Goal: Transaction & Acquisition: Book appointment/travel/reservation

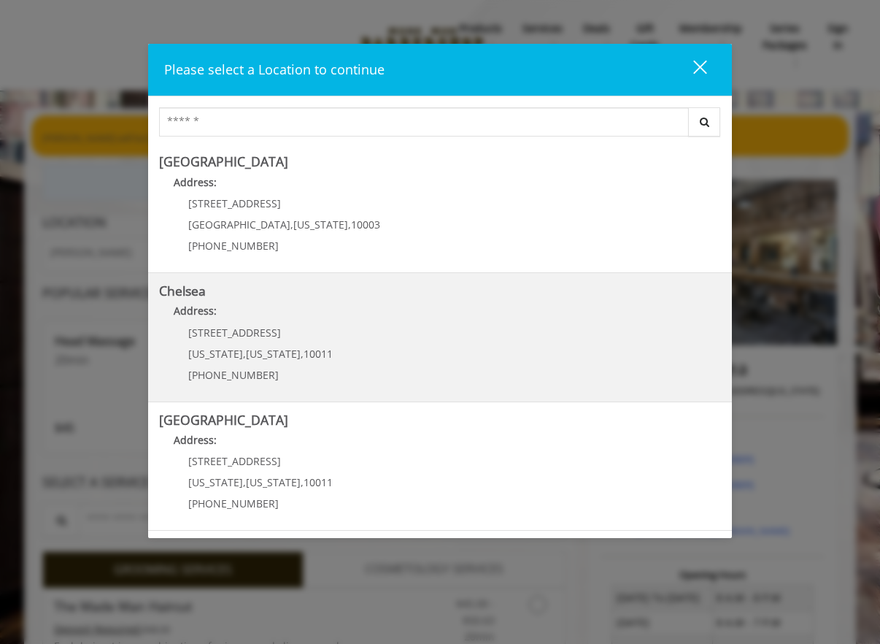
click at [595, 319] on p "Address:" at bounding box center [440, 314] width 562 height 23
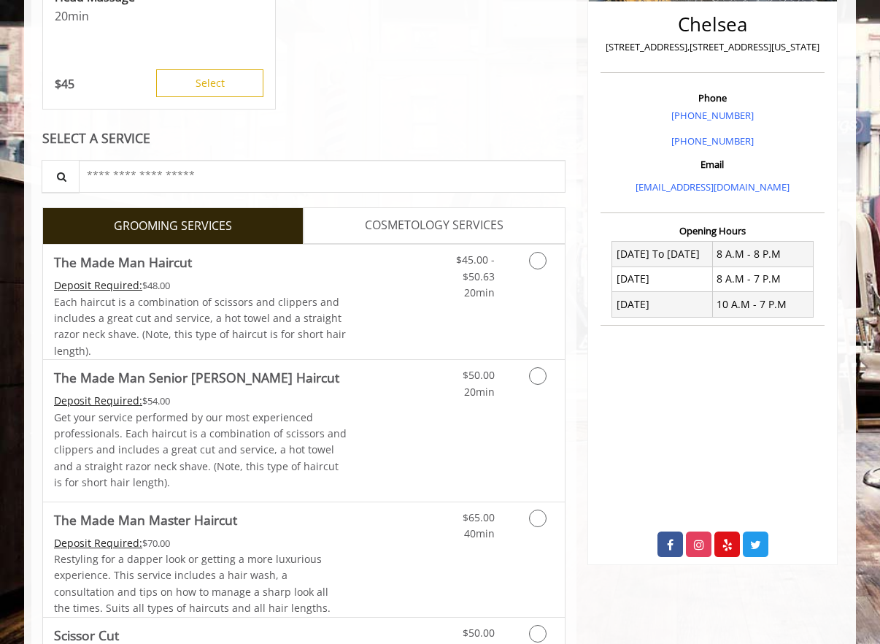
scroll to position [365, 0]
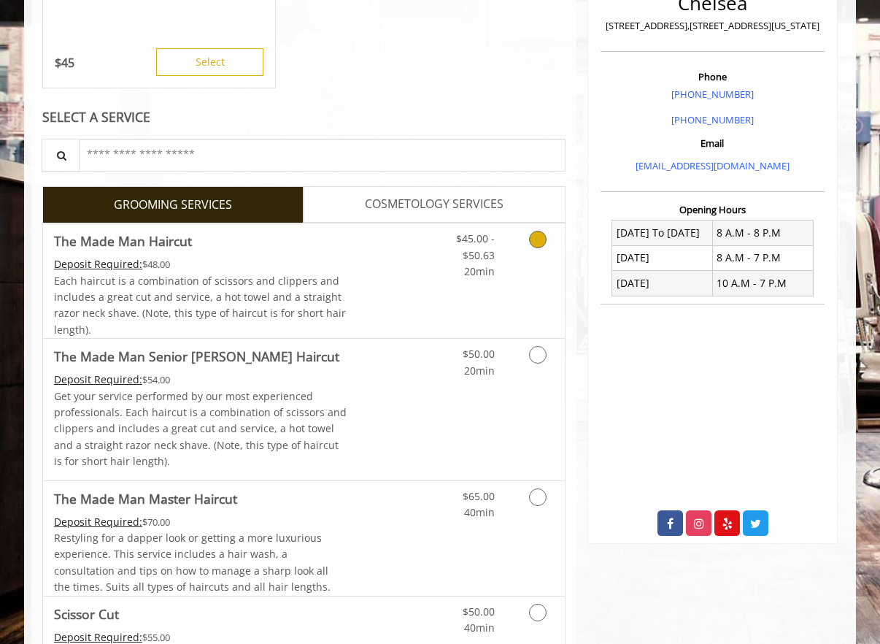
click at [544, 235] on icon "Grooming services" at bounding box center [538, 240] width 18 height 18
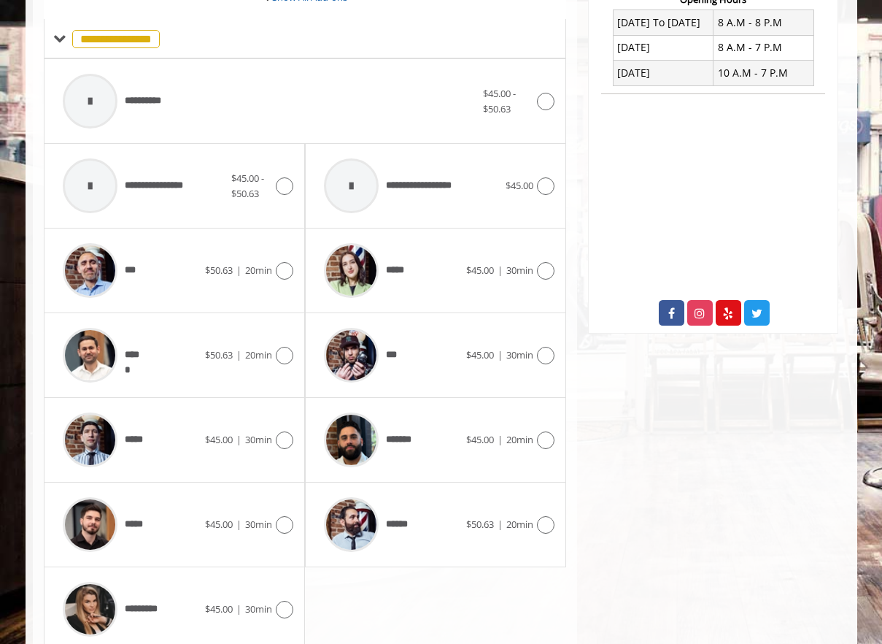
scroll to position [576, 0]
click at [291, 525] on icon at bounding box center [285, 524] width 18 height 18
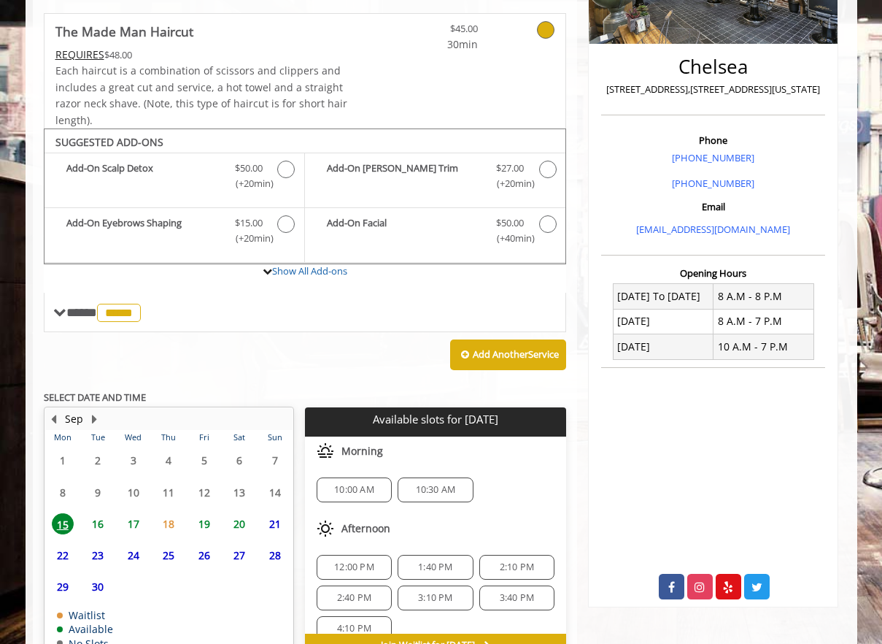
scroll to position [387, 0]
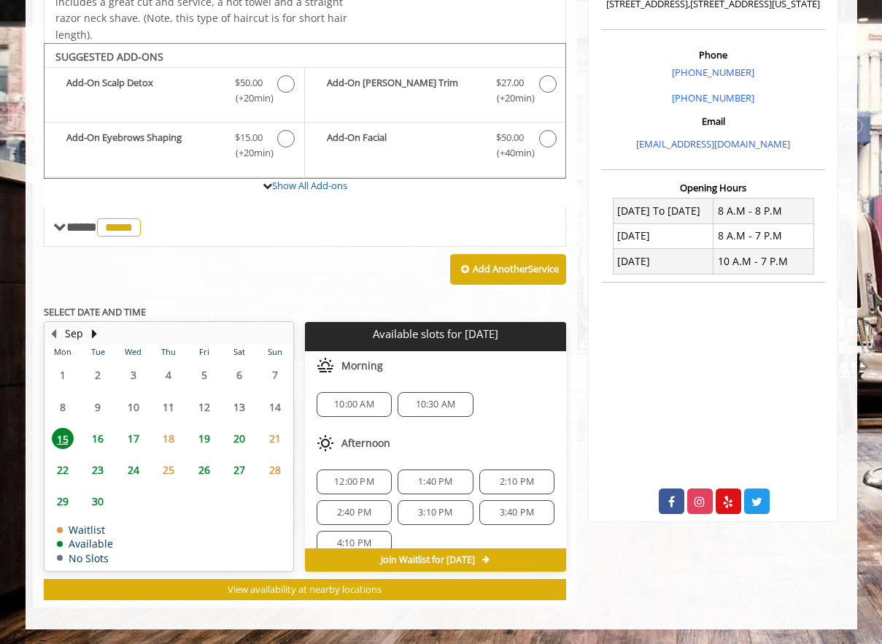
click at [273, 436] on span "21" at bounding box center [275, 438] width 22 height 21
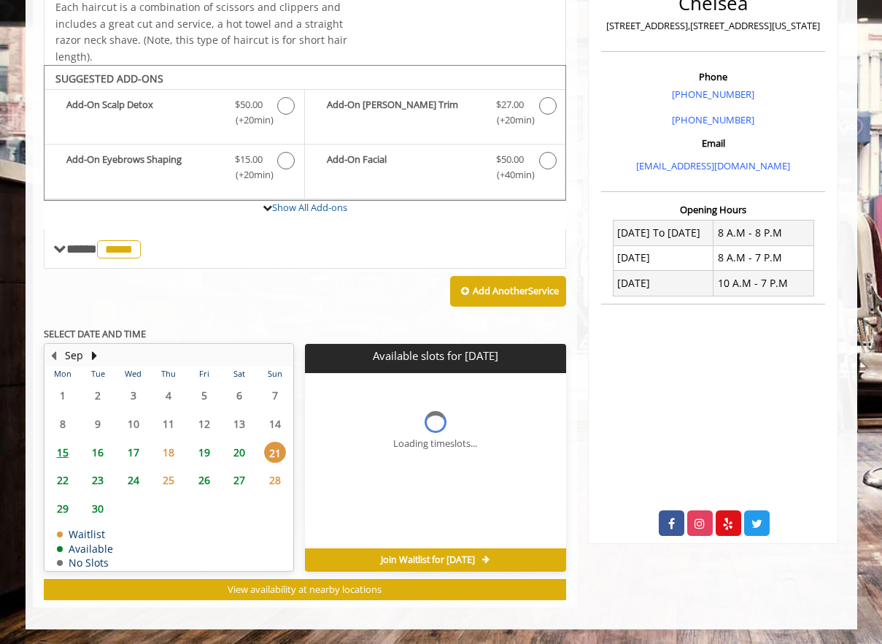
scroll to position [365, 0]
click at [242, 450] on span "20" at bounding box center [239, 451] width 22 height 21
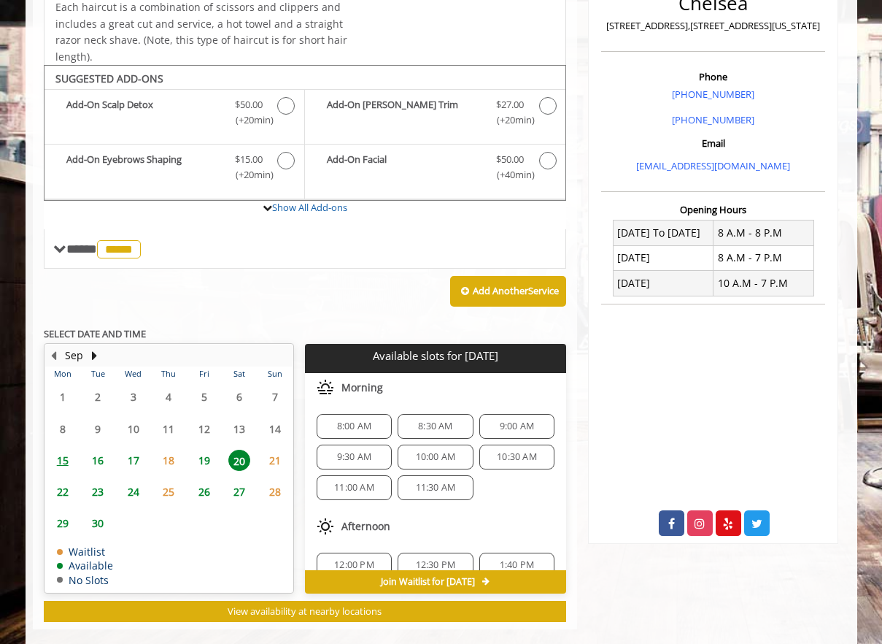
scroll to position [387, 0]
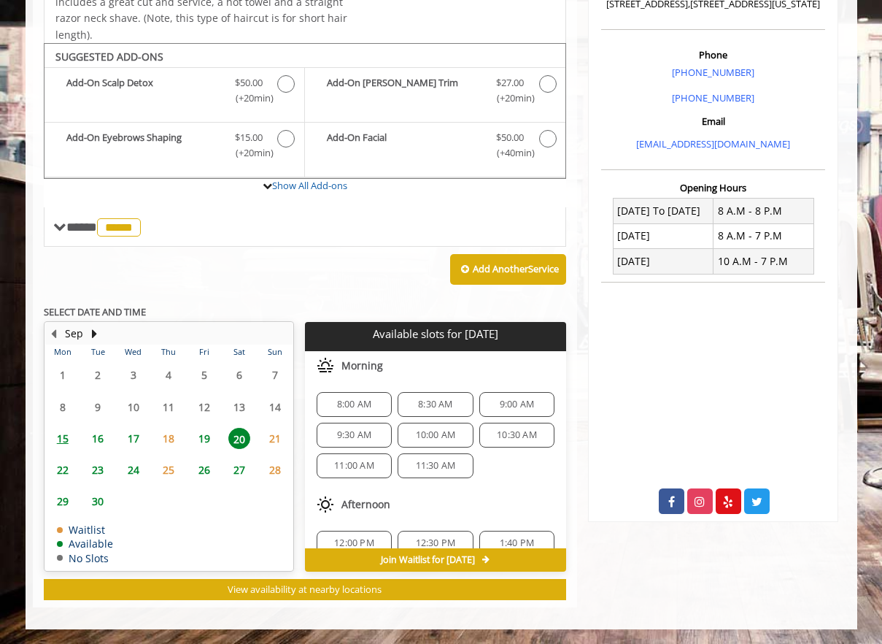
click at [346, 402] on span "8:00 AM" at bounding box center [354, 404] width 34 height 12
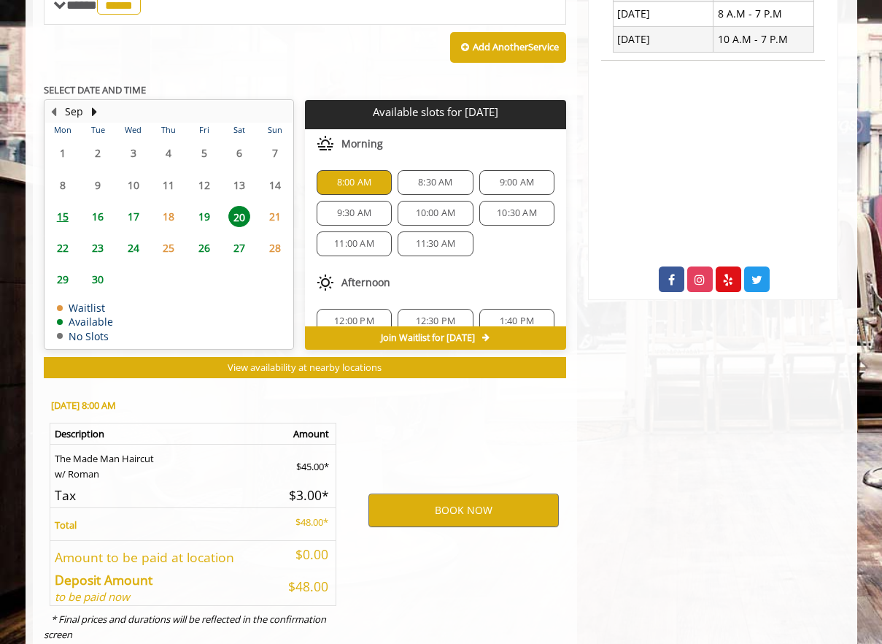
scroll to position [650, 0]
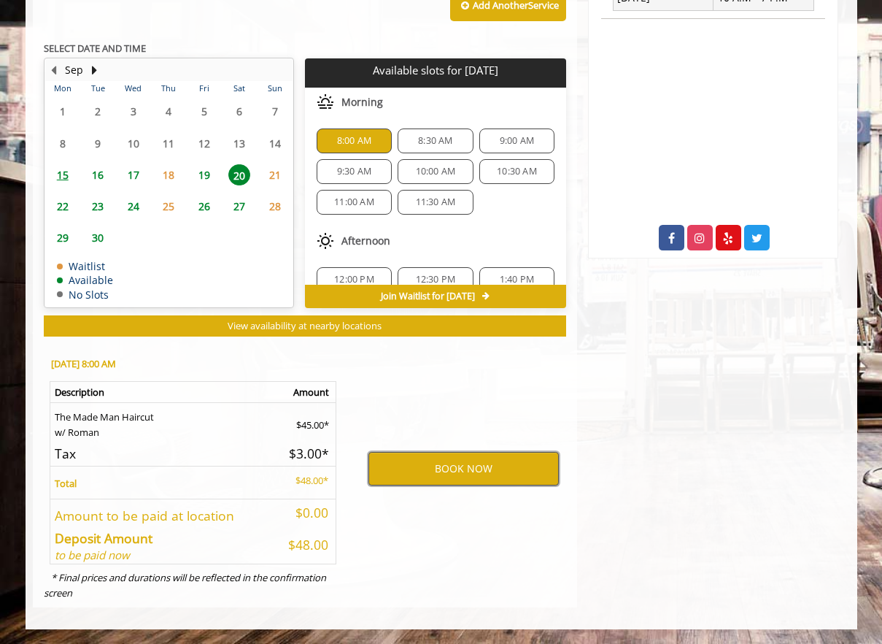
click at [463, 468] on button "BOOK NOW" at bounding box center [463, 469] width 190 height 34
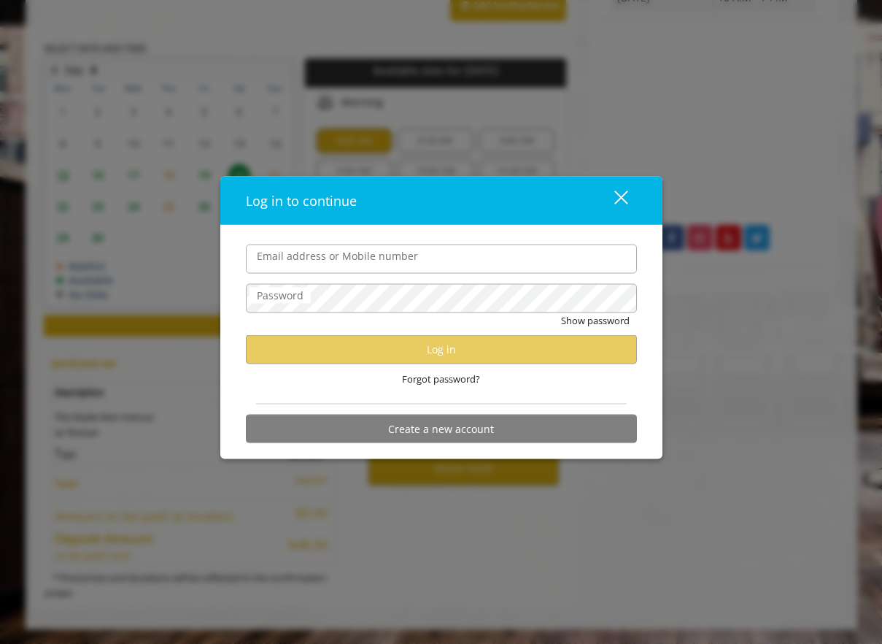
click at [377, 254] on input "Email address or Mobile number" at bounding box center [441, 258] width 391 height 29
type input "**********"
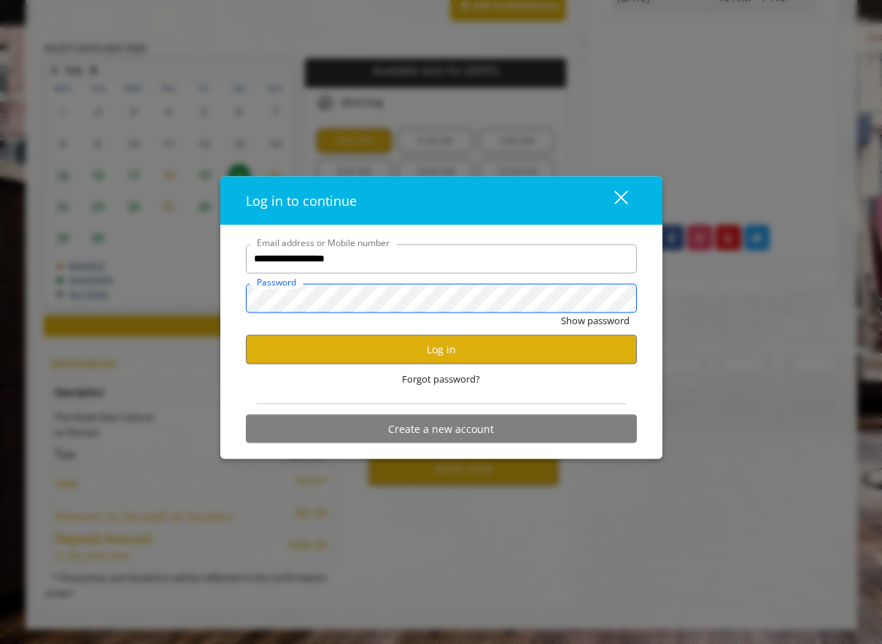
click at [561, 312] on button "Show password" at bounding box center [595, 319] width 69 height 15
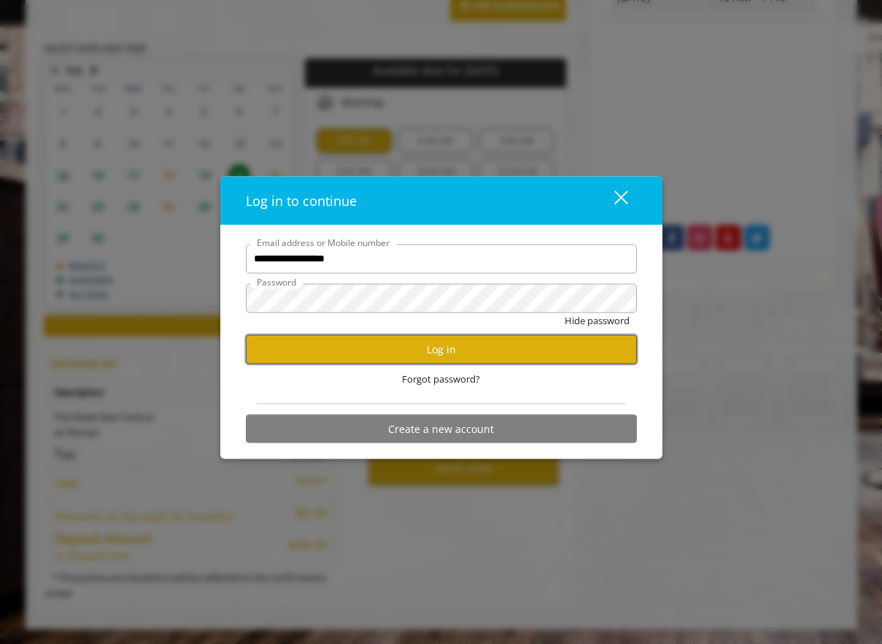
click at [406, 351] on button "Log in" at bounding box center [441, 349] width 391 height 28
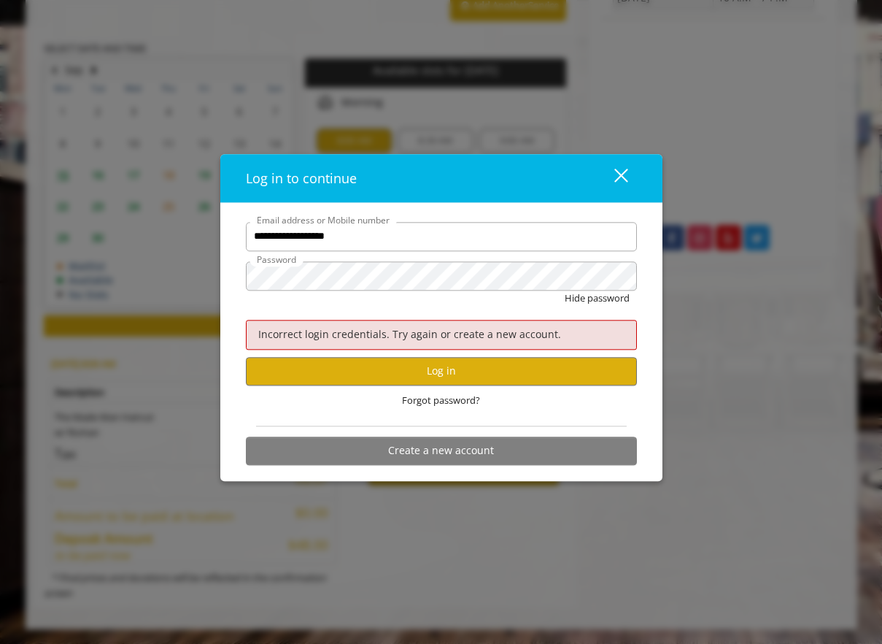
click at [645, 166] on div "Log in to continue close" at bounding box center [441, 179] width 442 height 48
click at [624, 170] on div "close" at bounding box center [612, 178] width 29 height 22
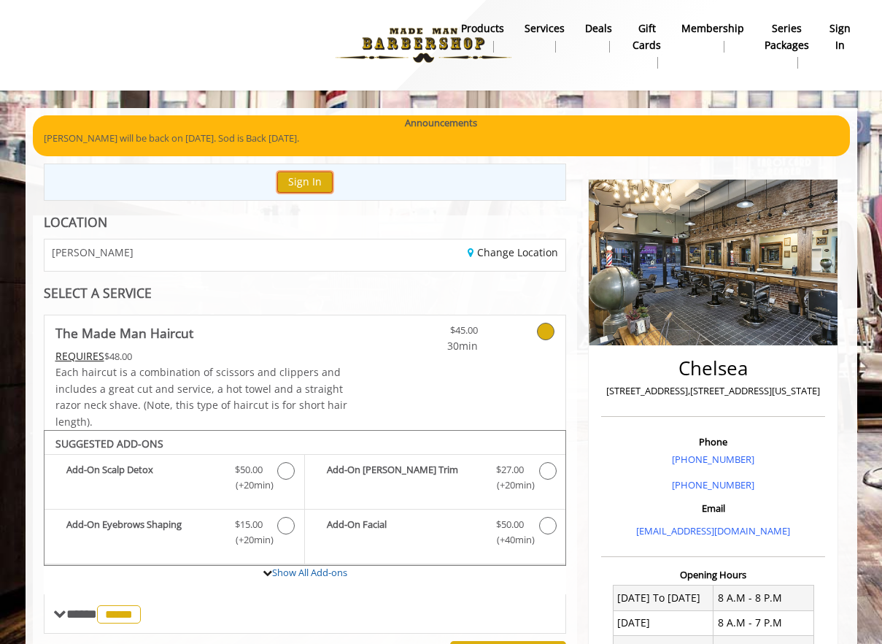
click at [298, 172] on button "Sign In" at bounding box center [304, 181] width 55 height 21
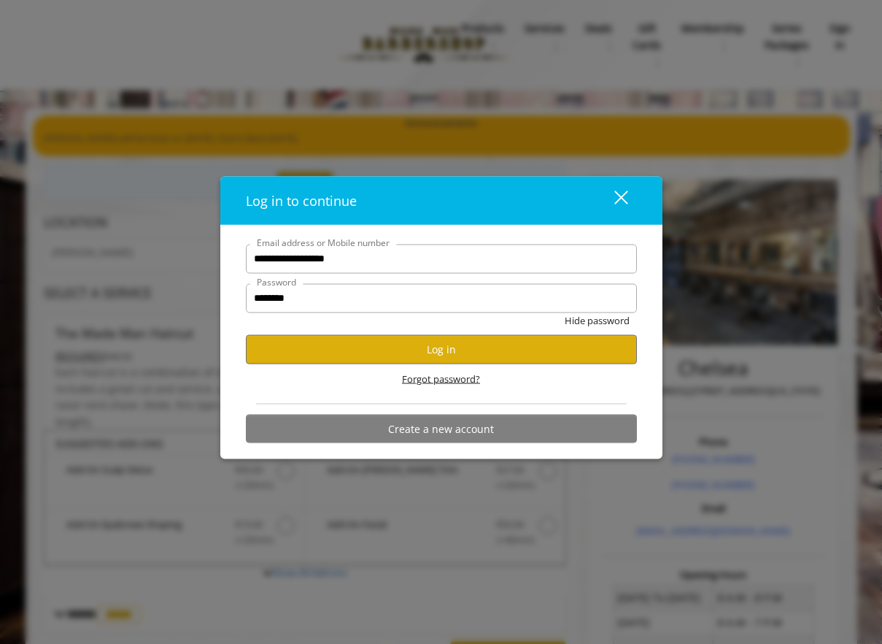
click at [431, 375] on span "Forgot password?" at bounding box center [441, 378] width 78 height 15
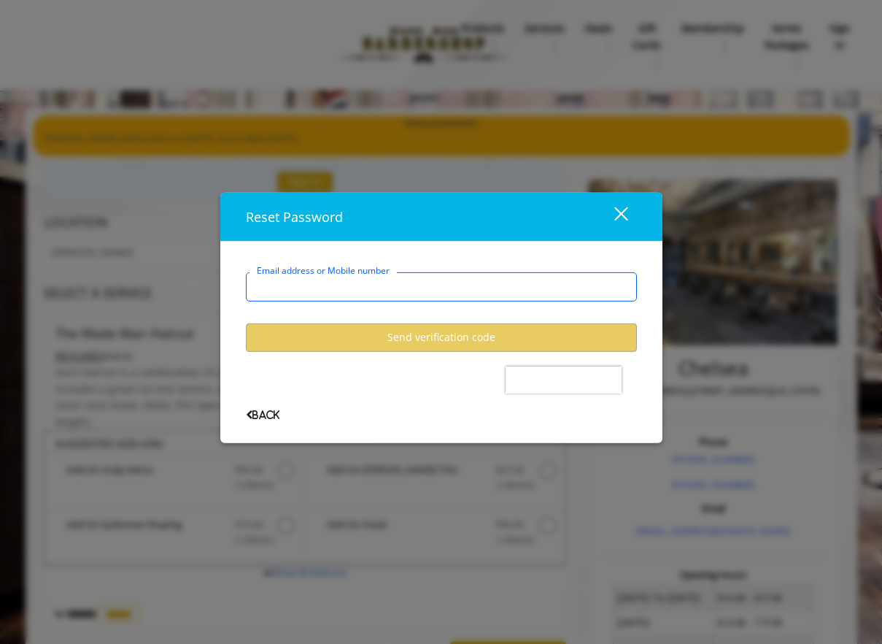
click at [353, 279] on input "Email address or Mobile number" at bounding box center [441, 285] width 391 height 29
type input "**********"
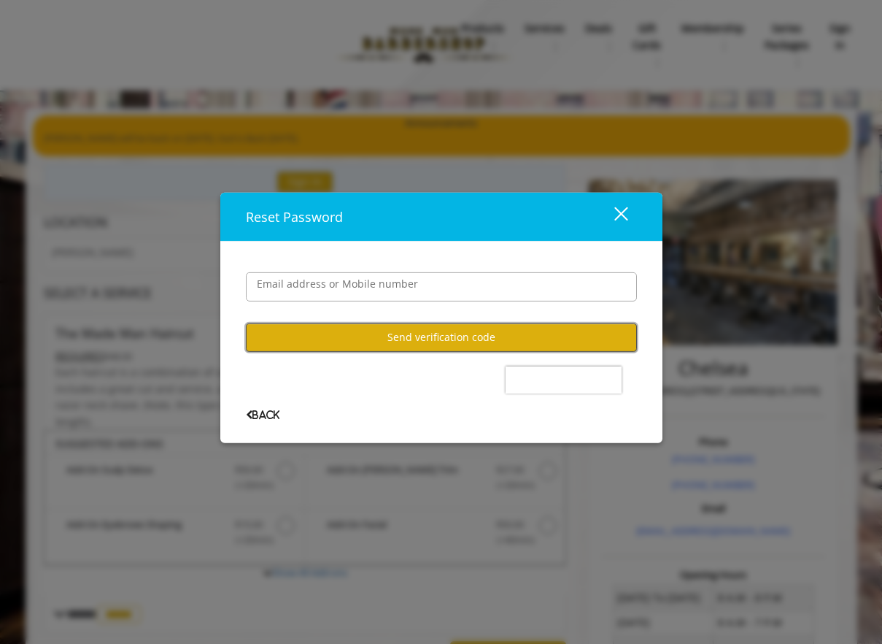
click at [438, 335] on button "Send verification code" at bounding box center [441, 337] width 391 height 28
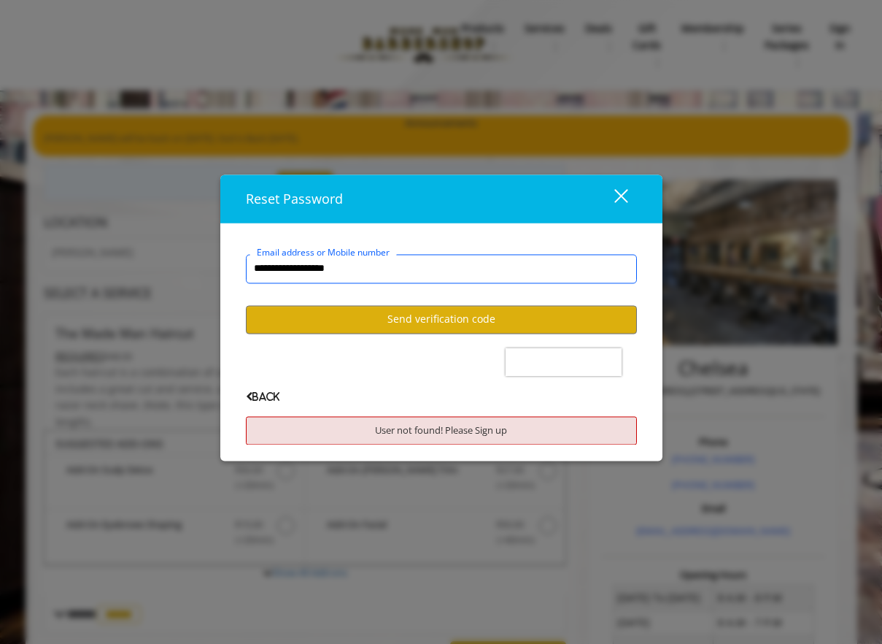
click at [354, 274] on input "**********" at bounding box center [441, 268] width 391 height 29
click at [276, 393] on span "Back" at bounding box center [263, 396] width 34 height 9
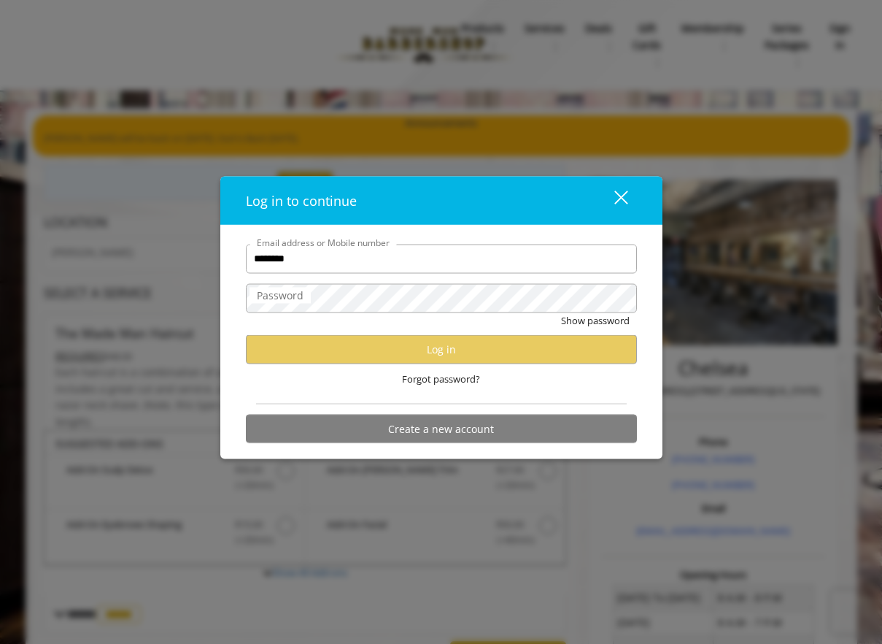
type input "**********"
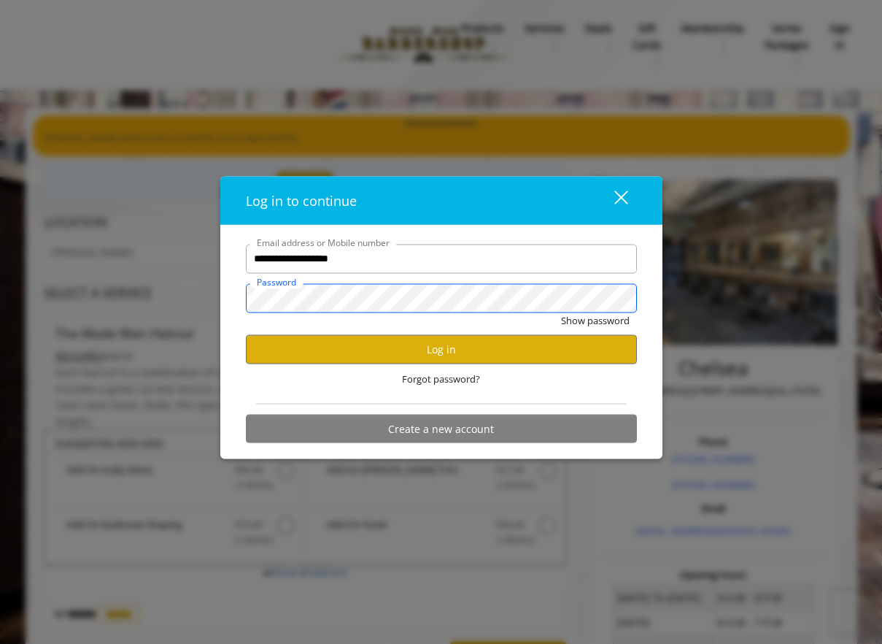
click at [561, 312] on button "Show password" at bounding box center [595, 319] width 69 height 15
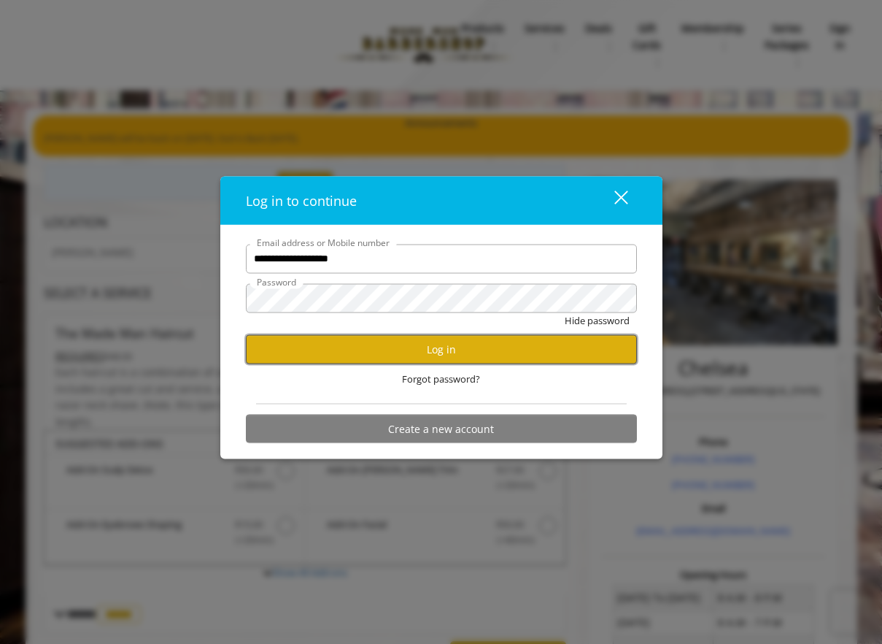
click at [468, 344] on button "Log in" at bounding box center [441, 349] width 391 height 28
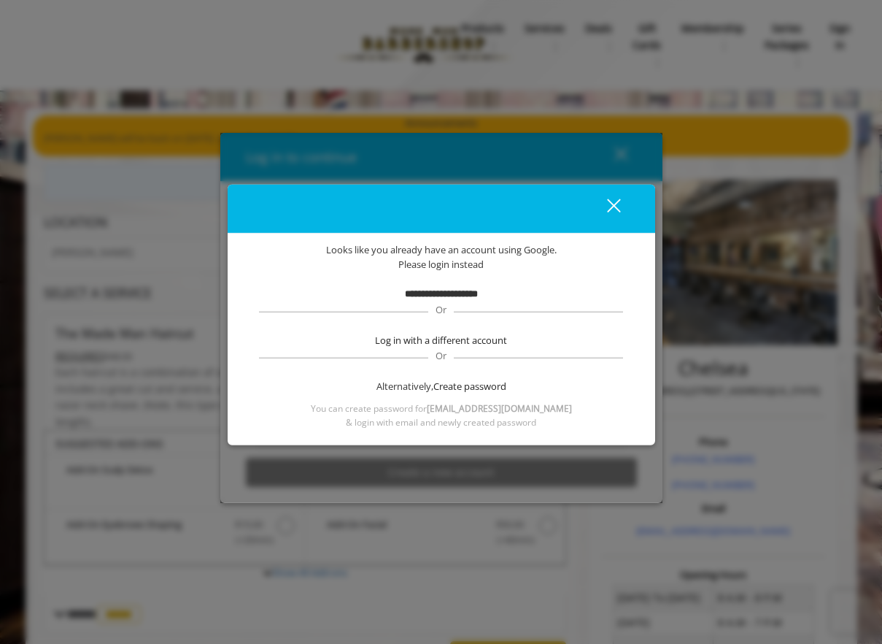
click at [436, 296] on b "**********" at bounding box center [441, 293] width 73 height 9
click at [620, 198] on button "close" at bounding box center [605, 208] width 50 height 30
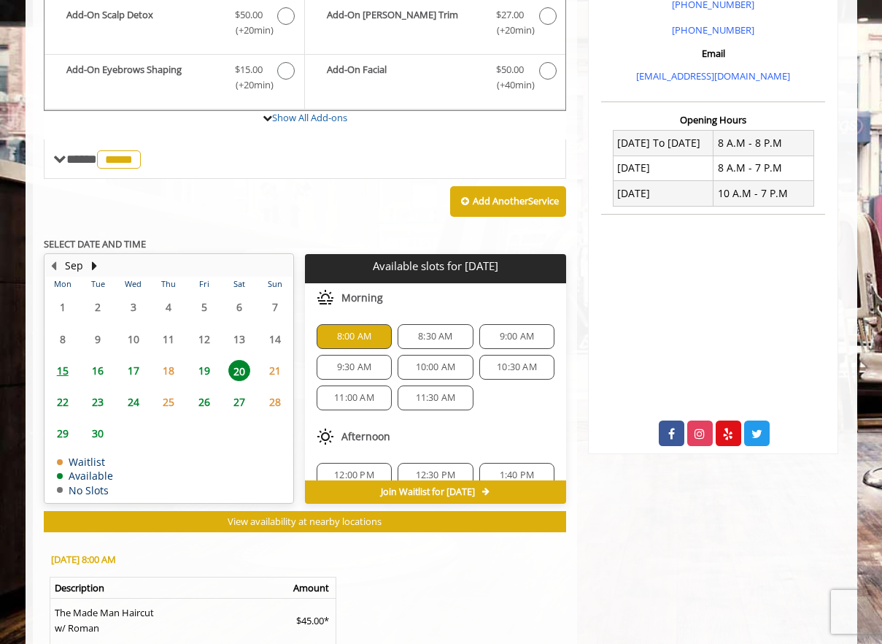
scroll to position [584, 0]
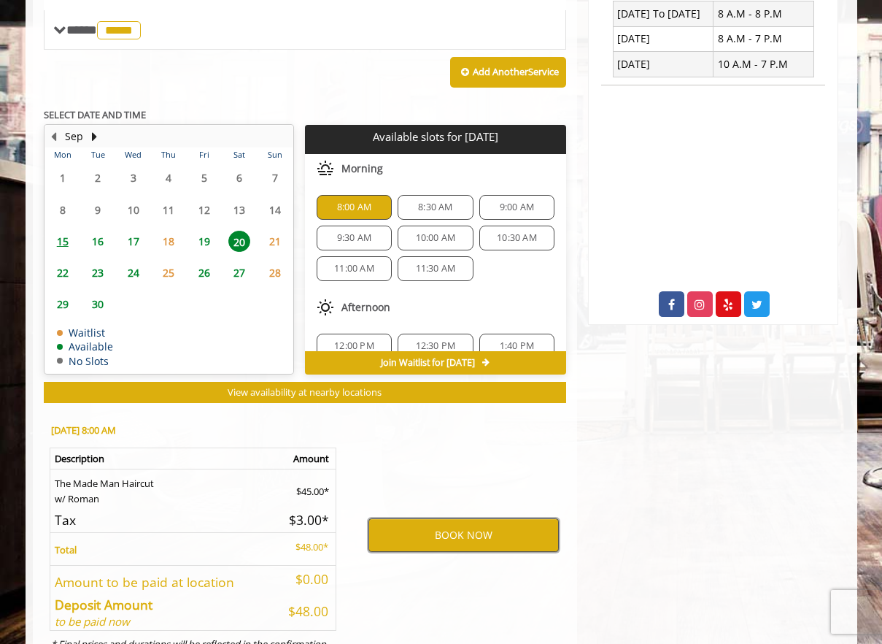
click at [485, 528] on button "BOOK NOW" at bounding box center [463, 535] width 190 height 34
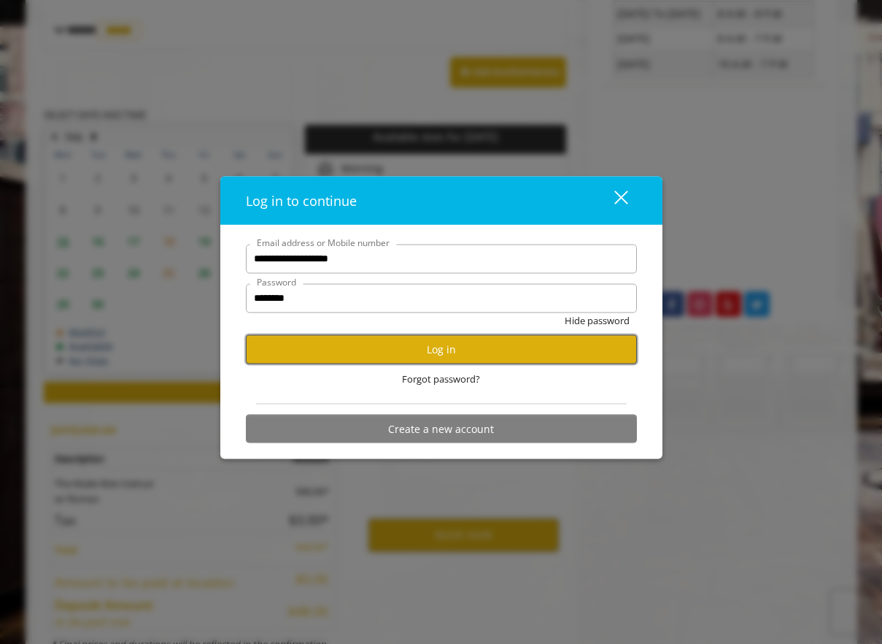
click at [444, 348] on button "Log in" at bounding box center [441, 349] width 391 height 28
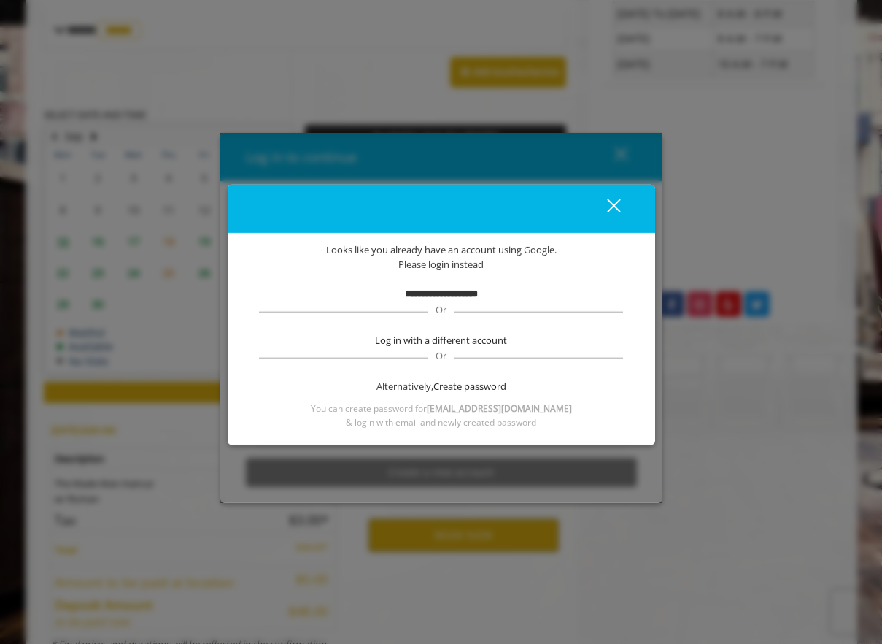
click at [449, 296] on b "**********" at bounding box center [441, 293] width 73 height 9
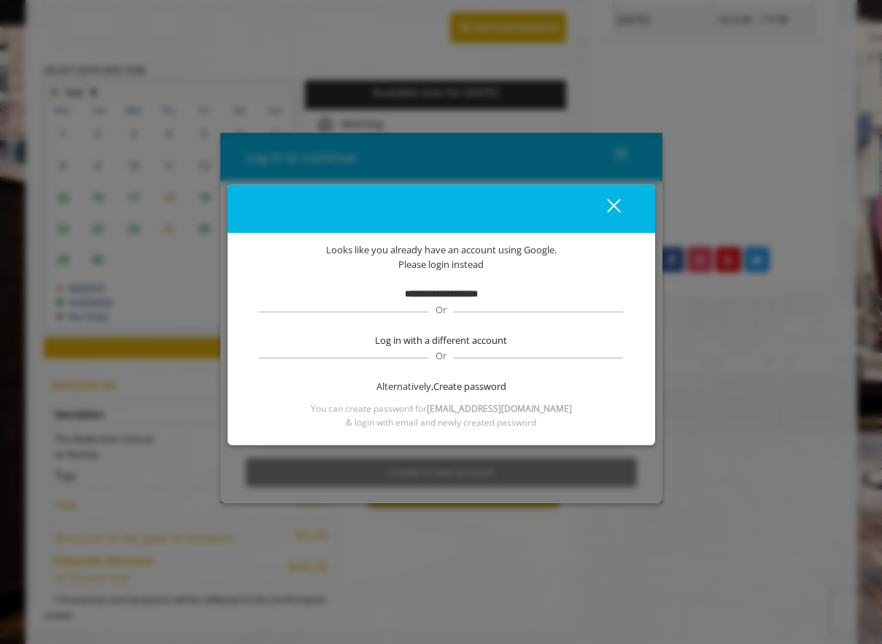
scroll to position [650, 0]
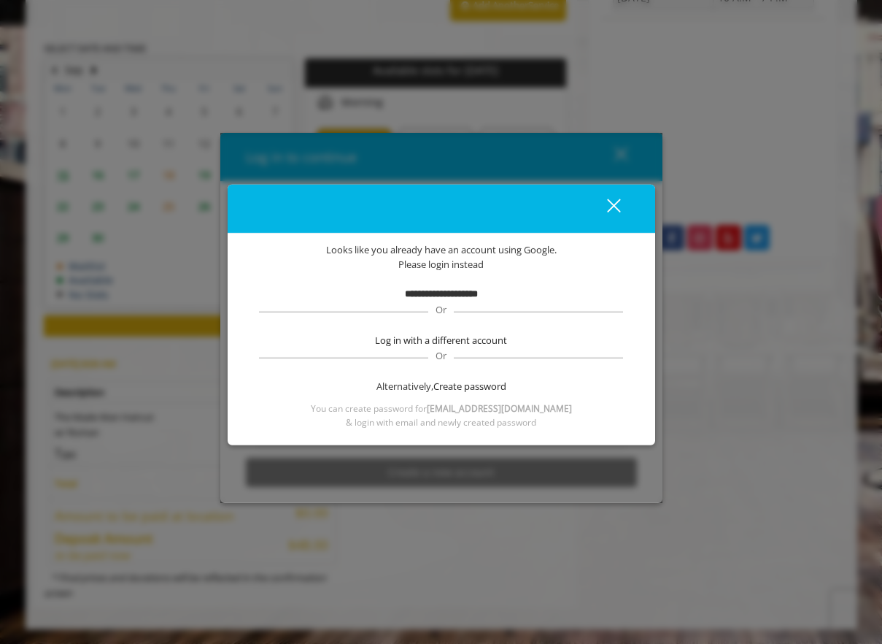
click at [620, 204] on button "close" at bounding box center [605, 208] width 50 height 30
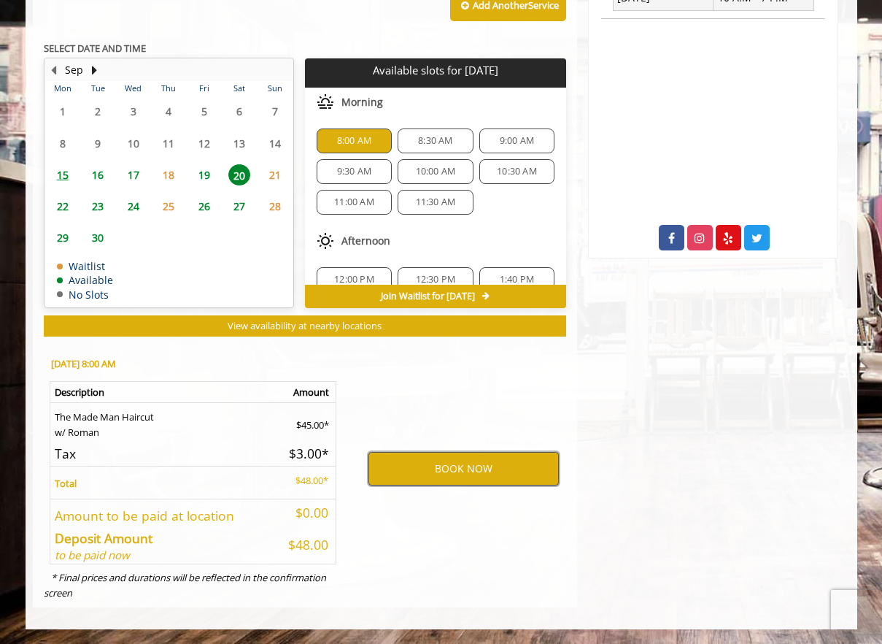
click at [463, 465] on button "BOOK NOW" at bounding box center [463, 469] width 190 height 34
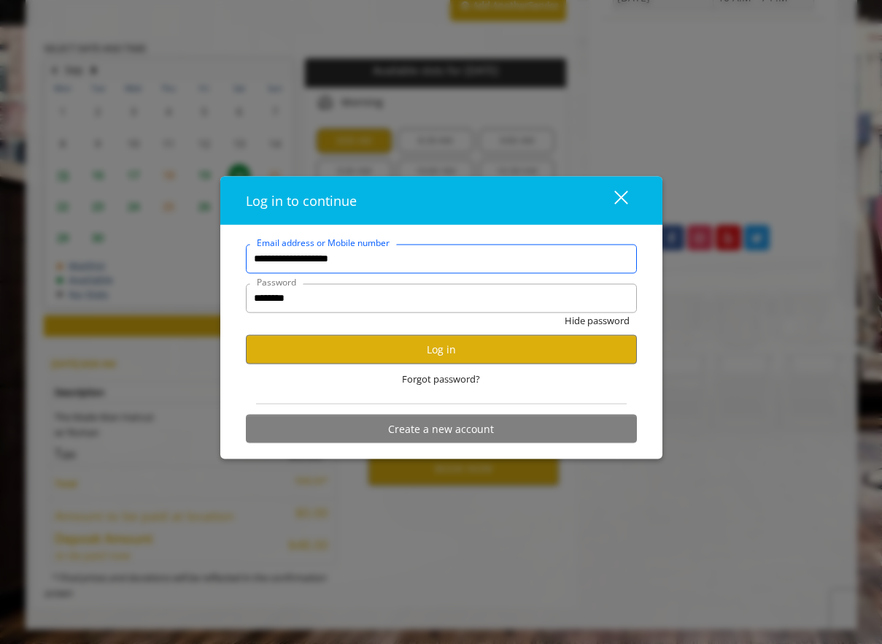
click at [463, 263] on input "**********" at bounding box center [441, 258] width 391 height 29
click at [624, 196] on div "close" at bounding box center [612, 201] width 29 height 22
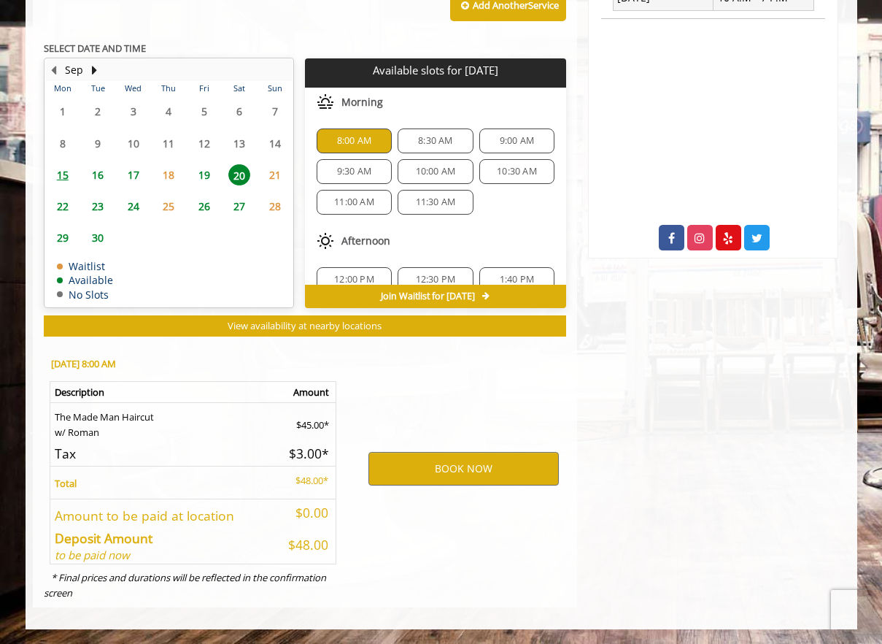
scroll to position [0, 0]
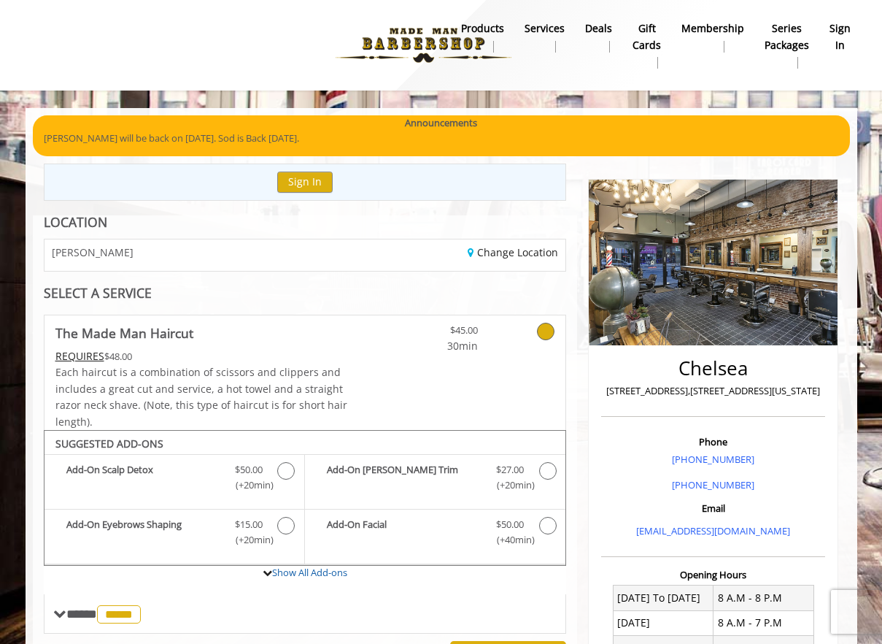
click at [833, 43] on b "sign in" at bounding box center [840, 36] width 21 height 33
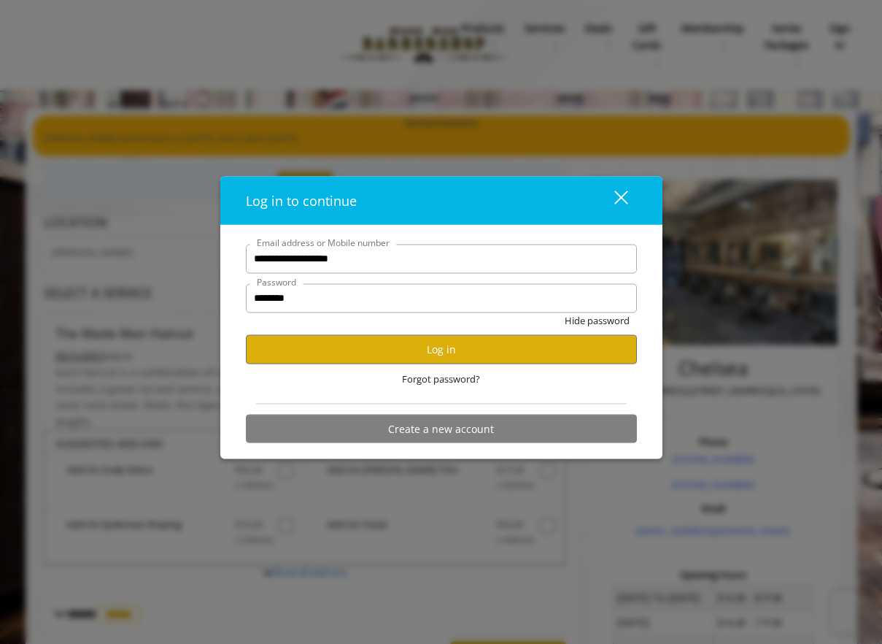
click at [595, 217] on div "Log in to continue close" at bounding box center [441, 201] width 442 height 48
click at [460, 383] on span "Forgot password?" at bounding box center [441, 378] width 78 height 15
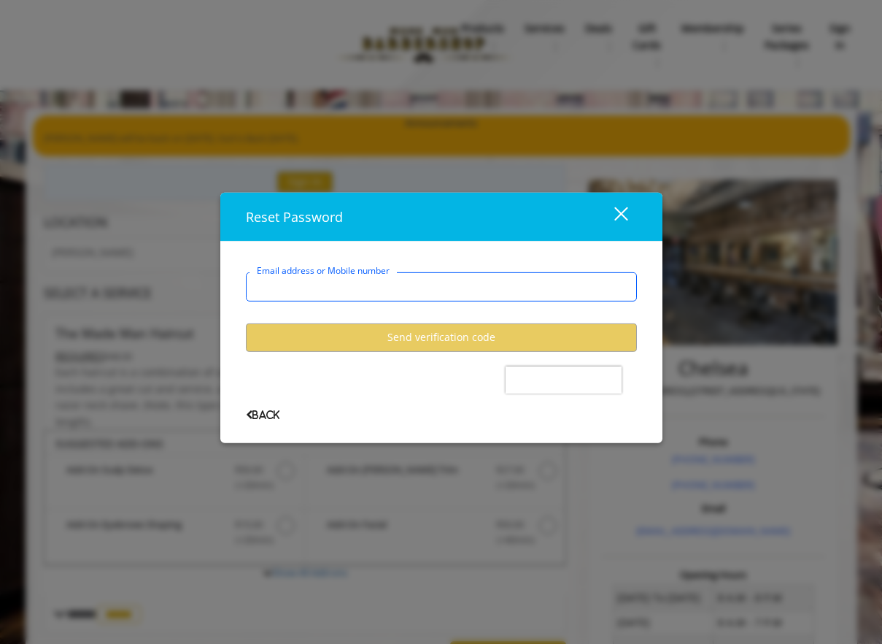
click at [386, 286] on input "Email address or Mobile number" at bounding box center [441, 285] width 391 height 29
type input "**********"
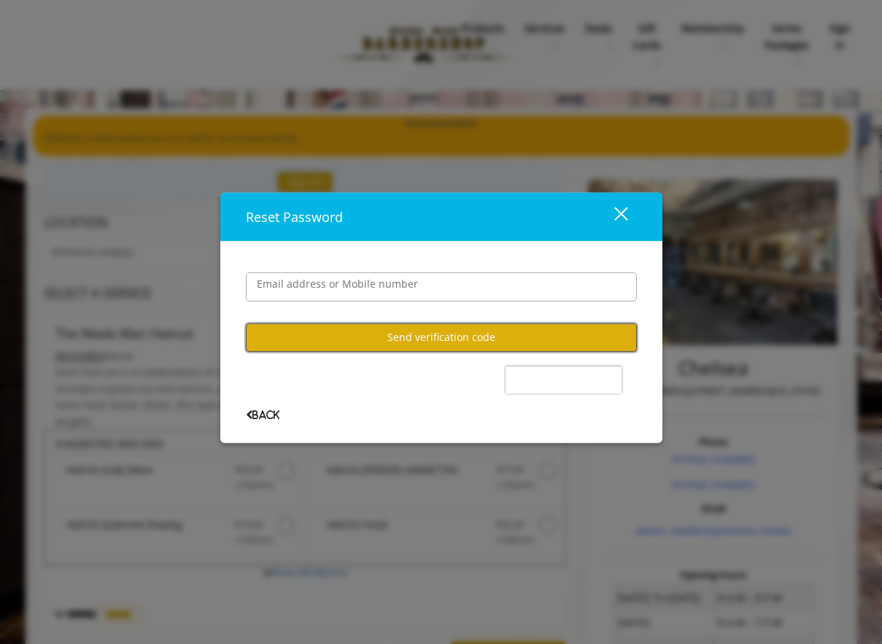
click at [412, 329] on button "Send verification code" at bounding box center [441, 337] width 391 height 28
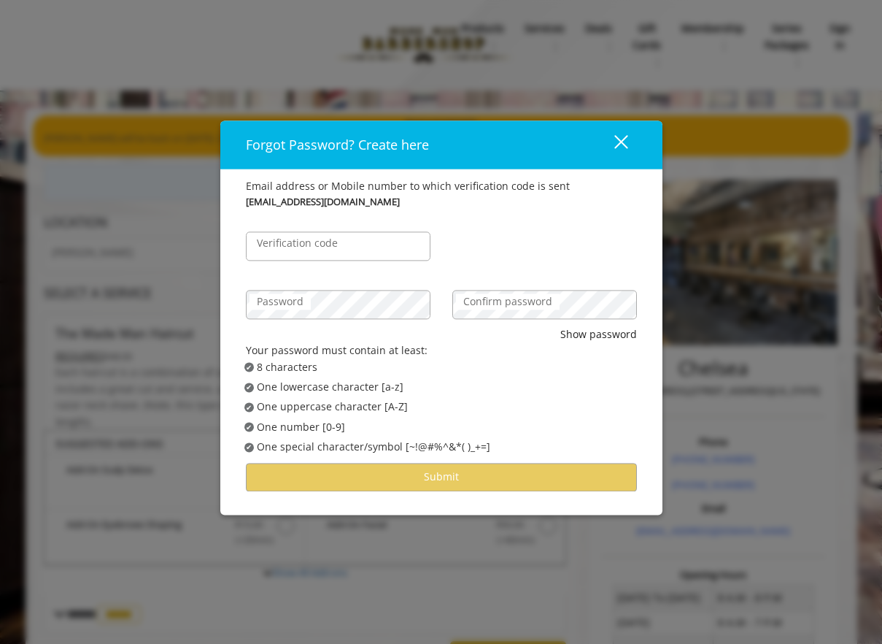
click at [339, 241] on label "Verification code" at bounding box center [298, 243] width 96 height 16
click at [339, 241] on input "Verification code" at bounding box center [338, 245] width 185 height 29
type input "******"
click at [306, 296] on label "Password" at bounding box center [280, 301] width 61 height 16
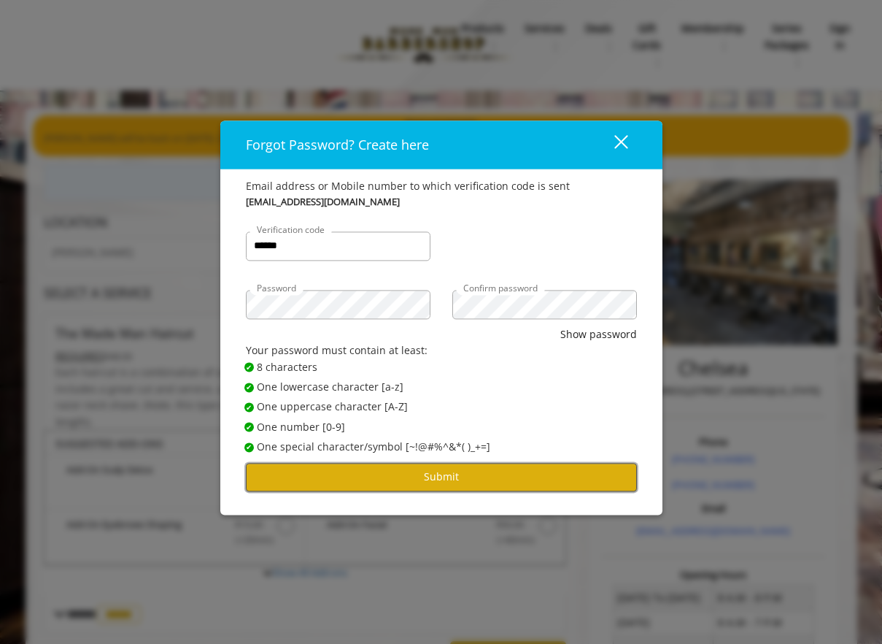
click at [464, 480] on button "Submit" at bounding box center [441, 477] width 391 height 28
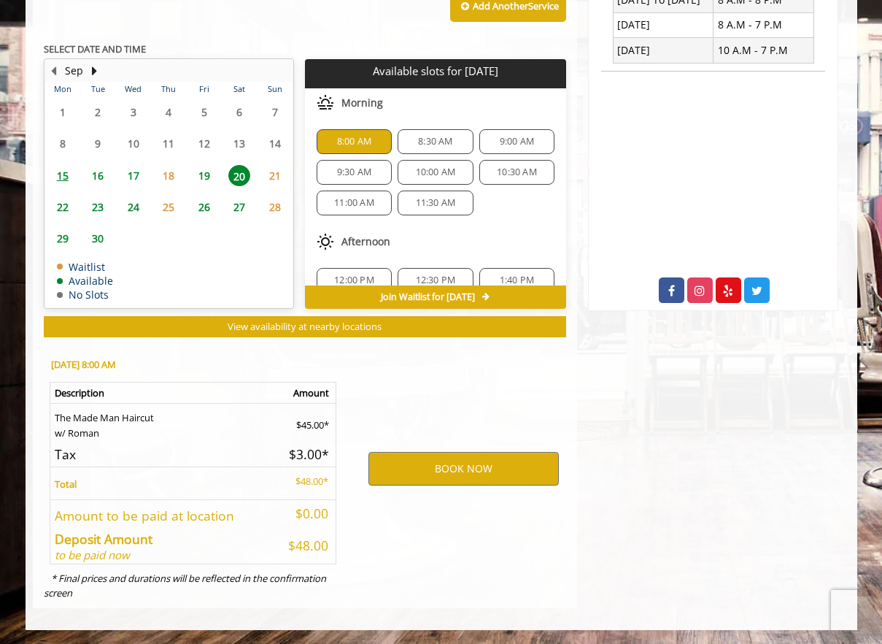
scroll to position [598, 0]
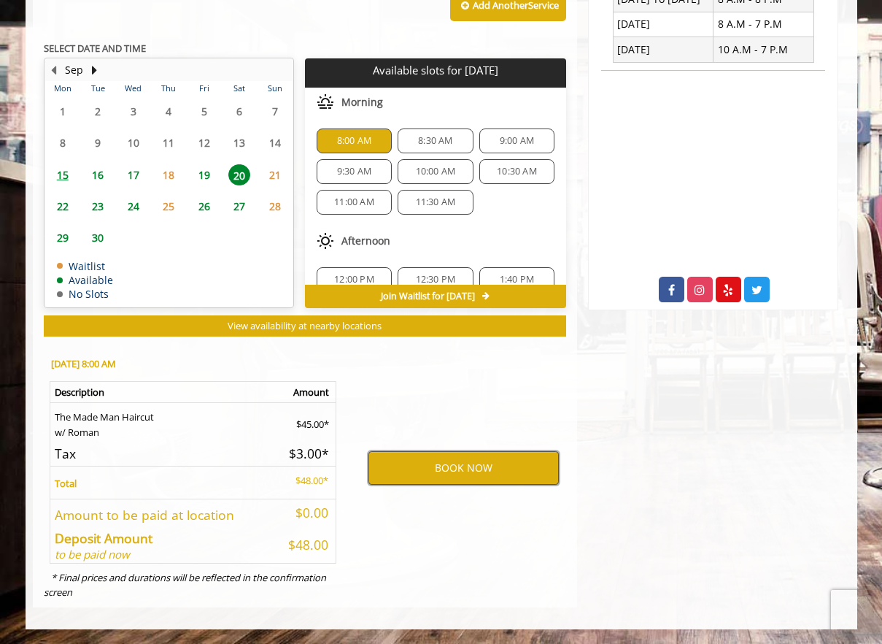
click at [441, 466] on button "BOOK NOW" at bounding box center [463, 468] width 190 height 34
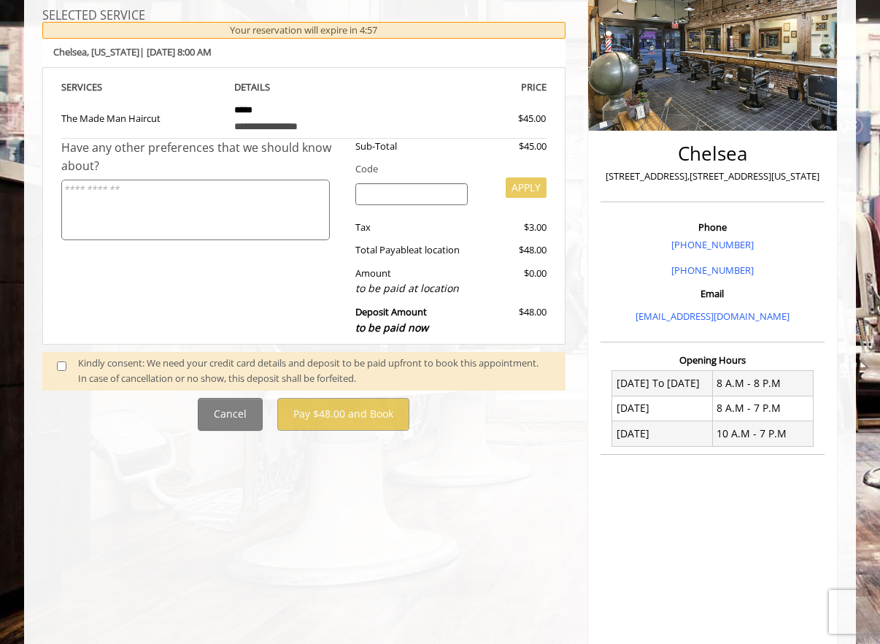
scroll to position [219, 0]
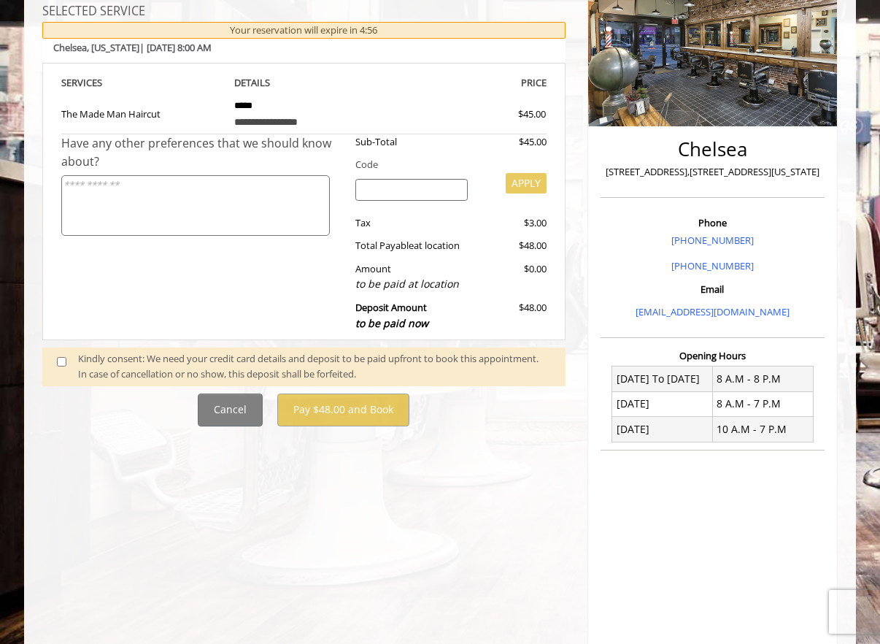
click at [297, 440] on div "**********" at bounding box center [303, 317] width 545 height 745
click at [50, 358] on span at bounding box center [67, 366] width 43 height 31
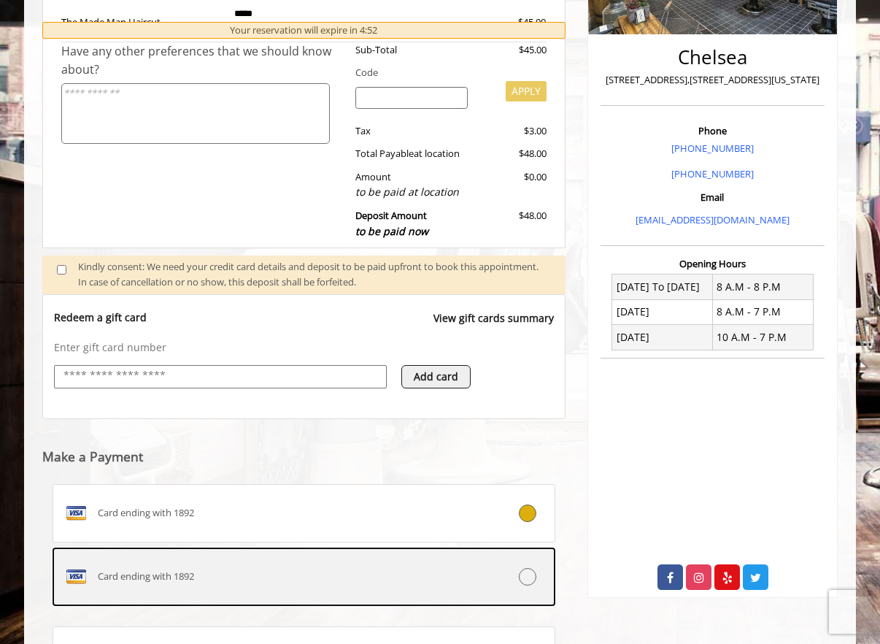
scroll to position [381, 0]
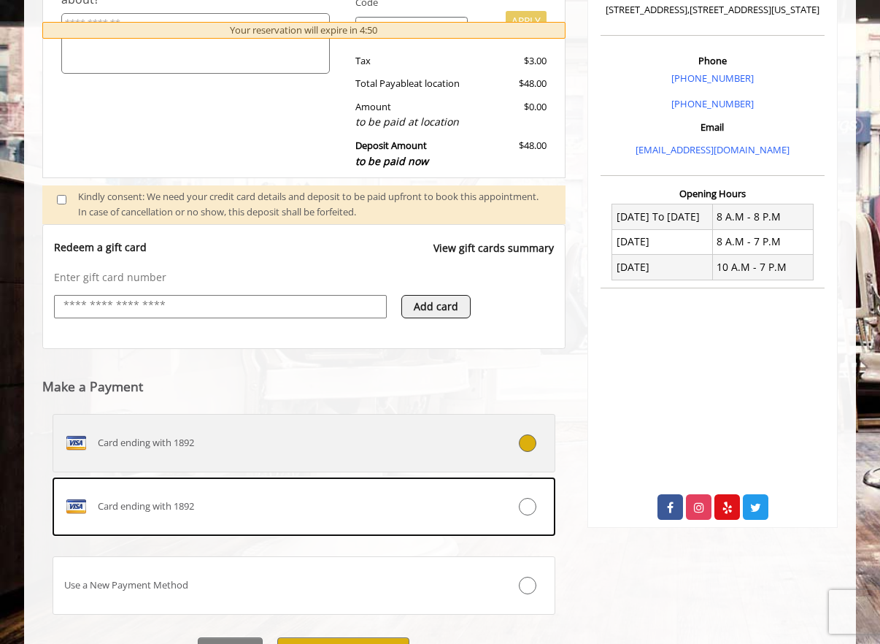
click at [289, 449] on div "Card ending with 1892" at bounding box center [261, 442] width 417 height 23
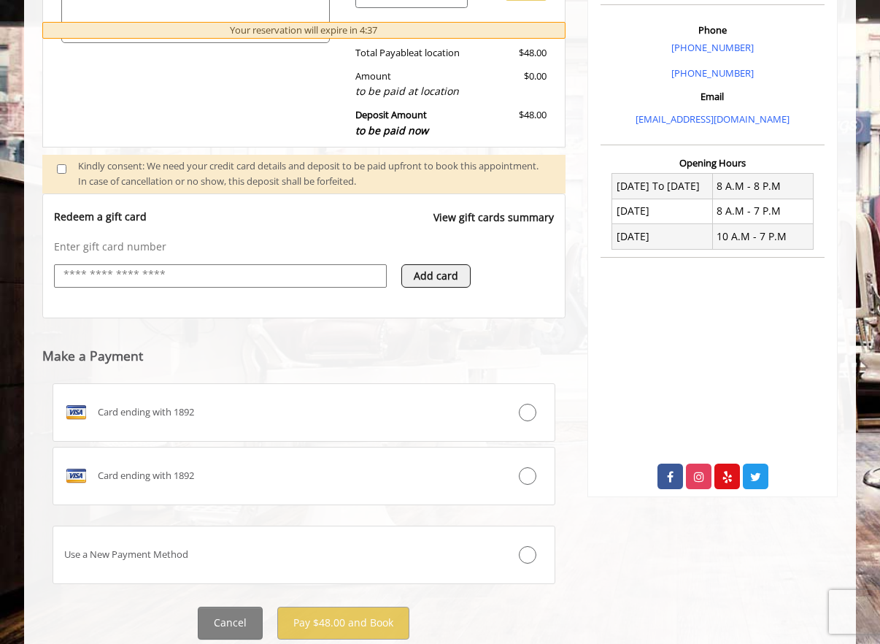
scroll to position [458, 0]
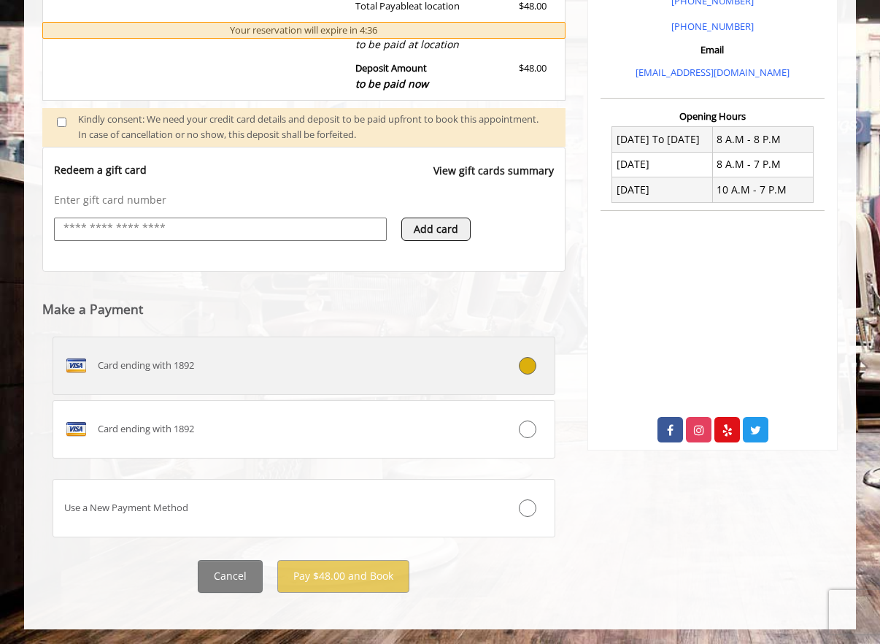
click at [526, 368] on icon at bounding box center [528, 366] width 18 height 18
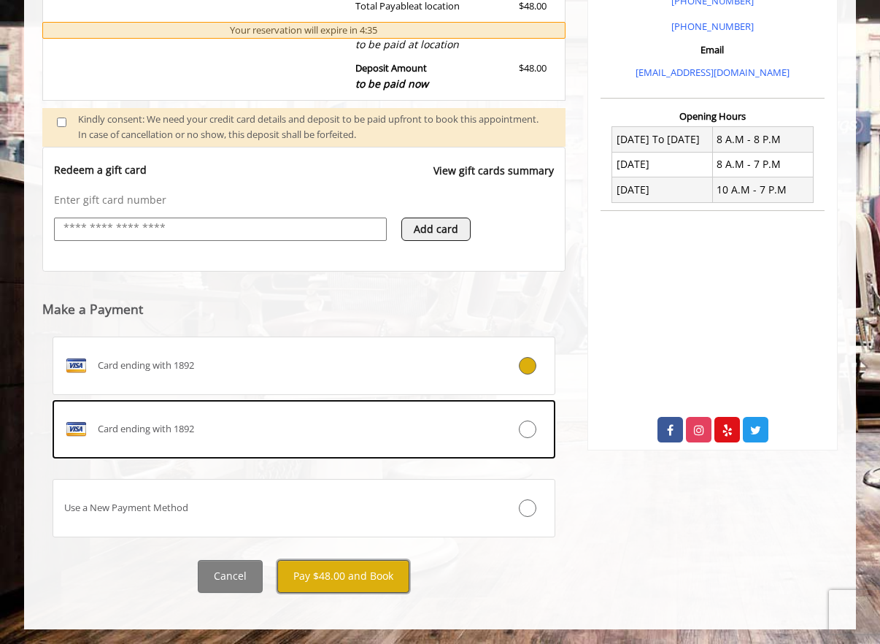
click at [366, 576] on button "Pay $48.00 and Book" at bounding box center [343, 576] width 132 height 33
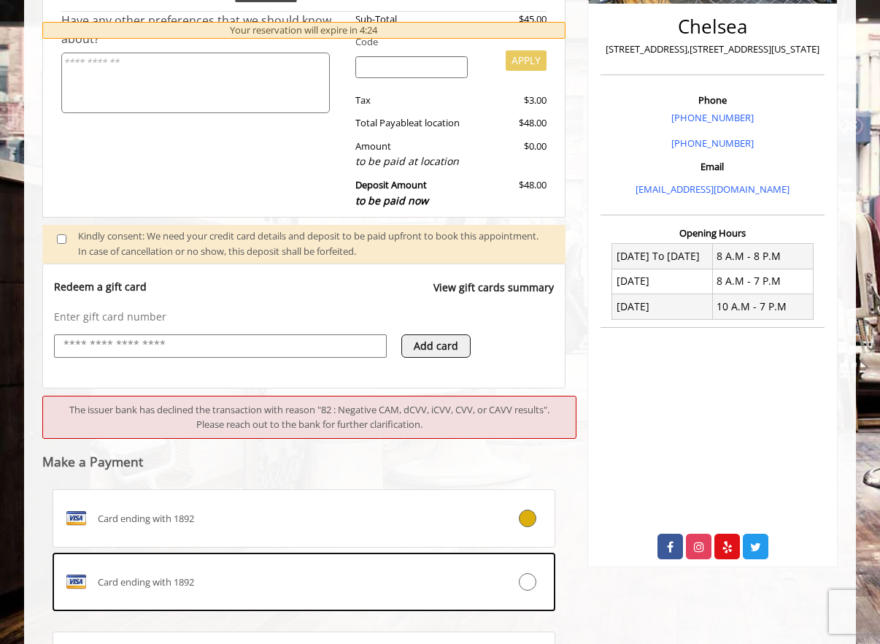
scroll to position [355, 0]
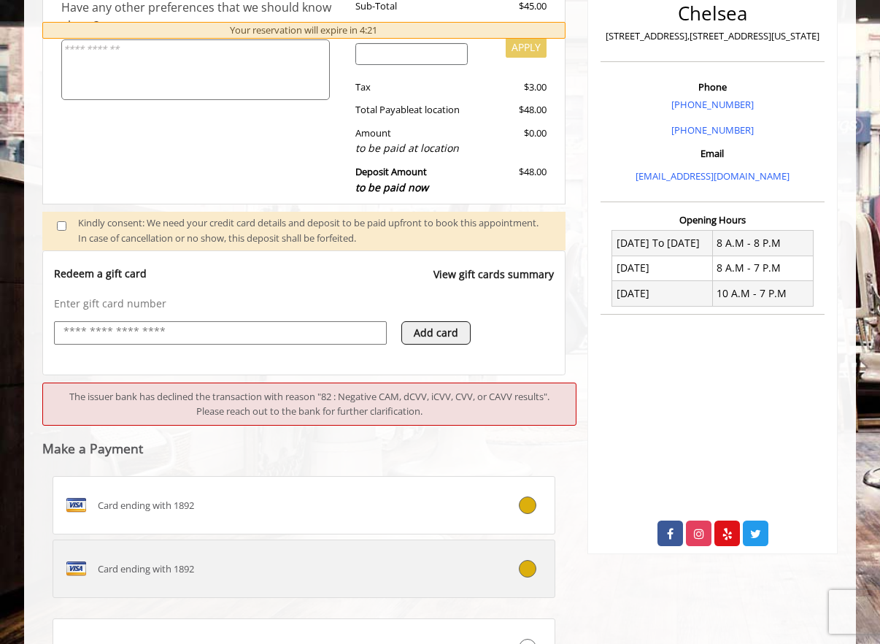
click at [505, 555] on label "Card ending with 1892" at bounding box center [304, 568] width 503 height 58
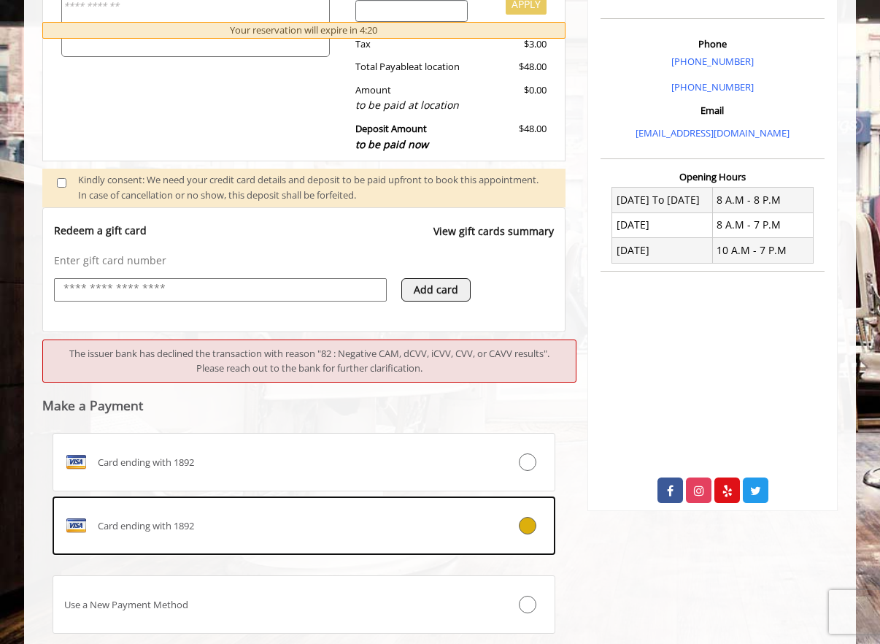
scroll to position [494, 0]
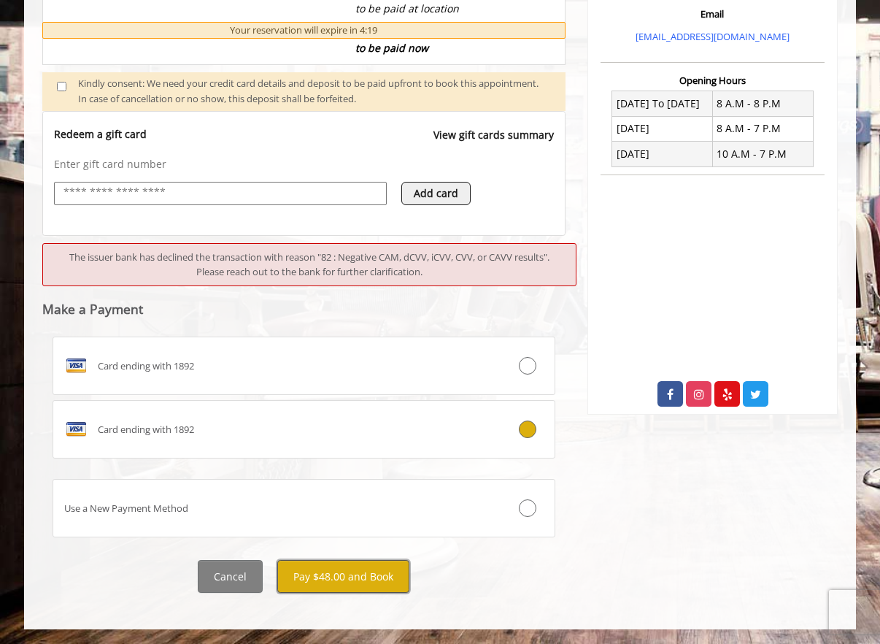
click at [331, 577] on button "Pay $48.00 and Book" at bounding box center [343, 576] width 132 height 33
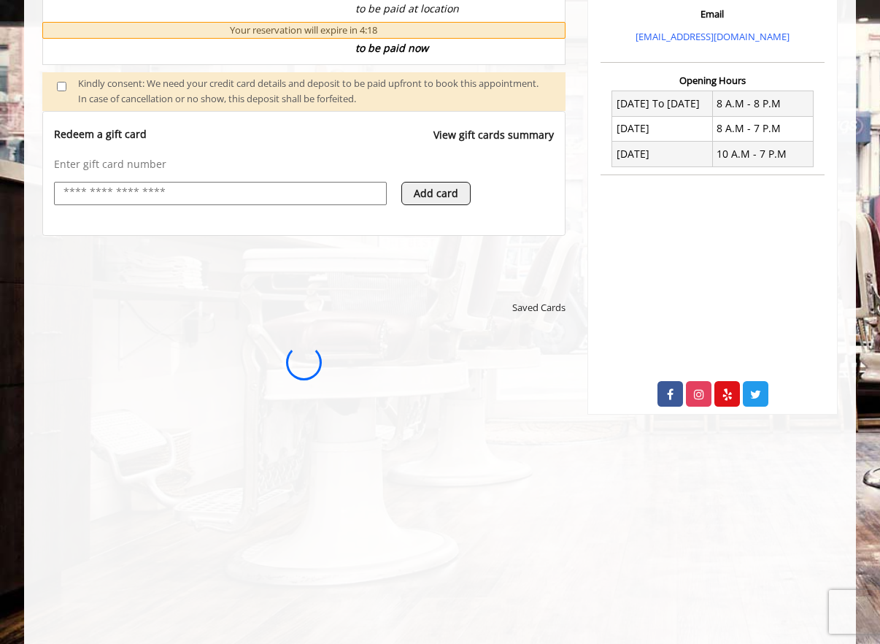
scroll to position [0, 0]
